Goal: Communication & Community: Answer question/provide support

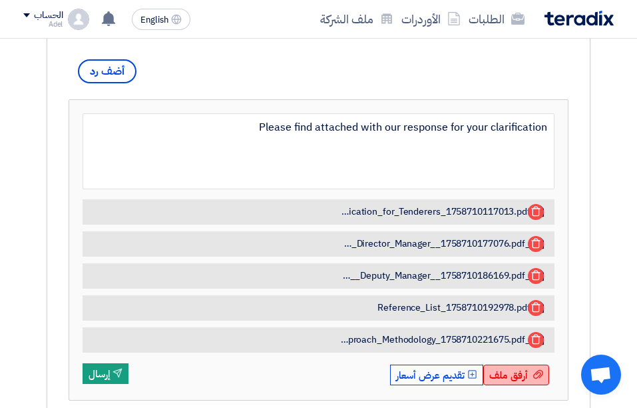
click at [502, 382] on span "أرفق ملف" at bounding box center [509, 375] width 39 height 15
click at [0, 0] on input "أرفق ملف أرفق ملف" at bounding box center [0, 0] width 0 height 0
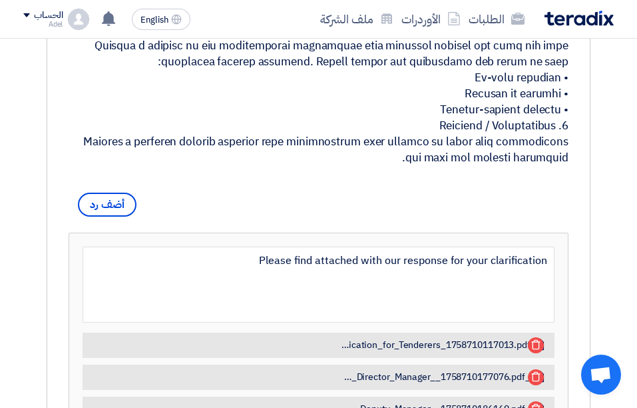
scroll to position [1266, 0]
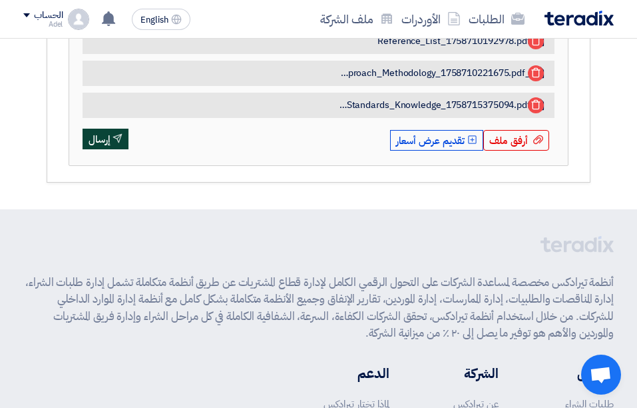
click at [115, 150] on button "Send إرسال" at bounding box center [106, 139] width 46 height 21
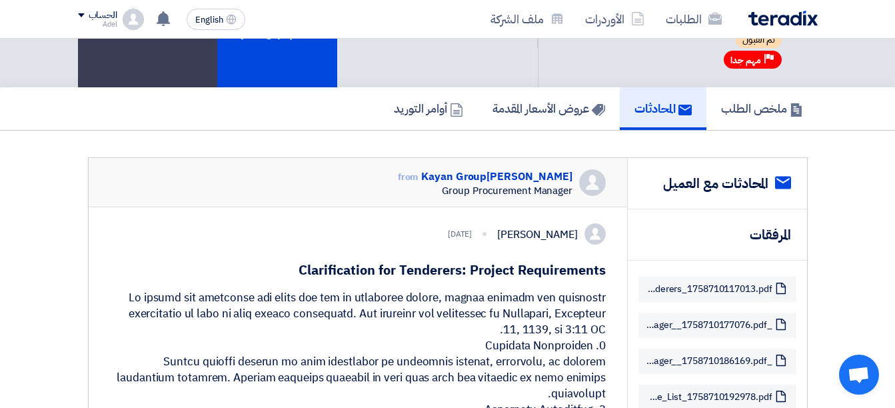
scroll to position [0, 0]
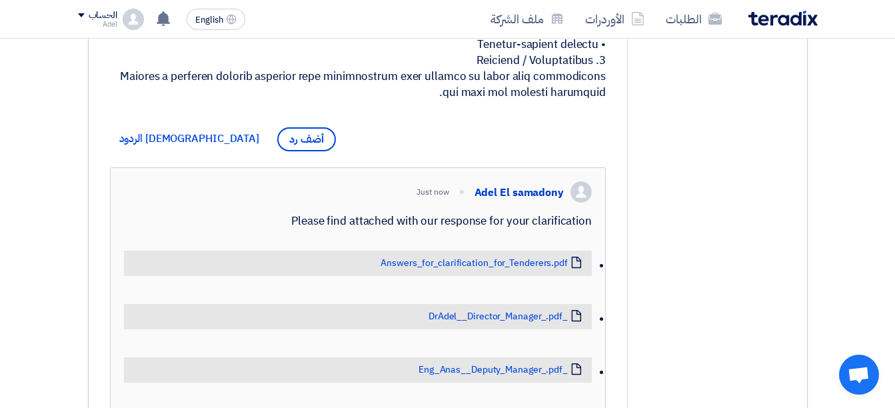
scroll to position [866, 0]
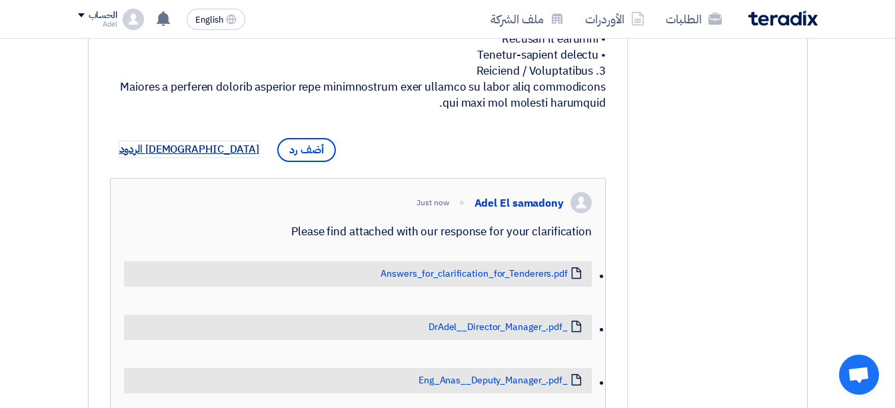
click at [153, 157] on span "[DEMOGRAPHIC_DATA] الردود" at bounding box center [189, 149] width 141 height 16
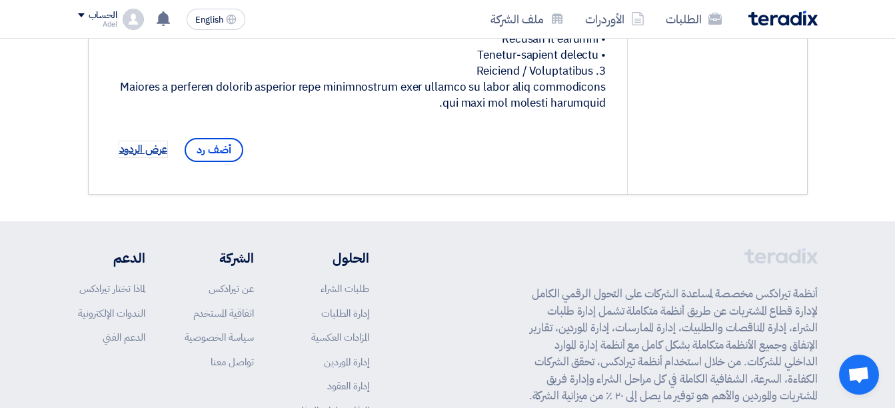
click at [157, 157] on span "عرض الردود" at bounding box center [143, 149] width 48 height 16
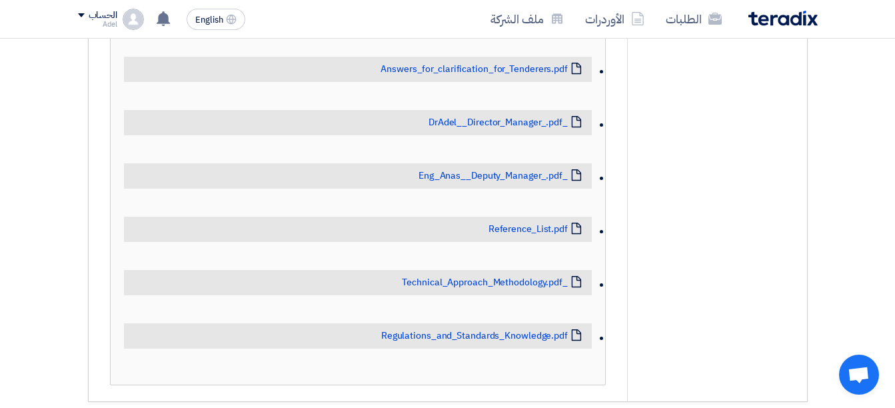
scroll to position [1266, 0]
